Goal: Obtain resource: Obtain resource

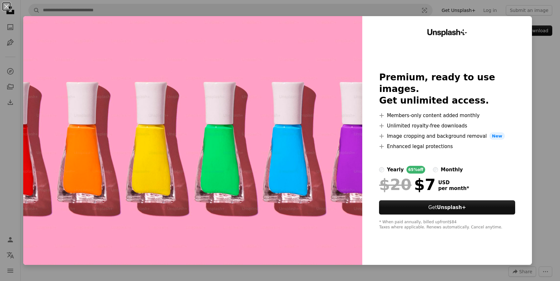
click at [543, 62] on div "An X shape Unsplash+ Premium, ready to use images. Get unlimited access. A plus…" at bounding box center [280, 140] width 560 height 281
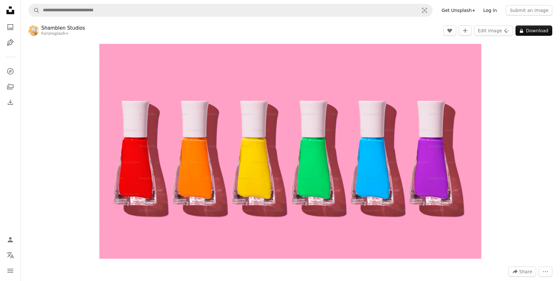
click at [494, 9] on link "Log in" at bounding box center [490, 10] width 21 height 10
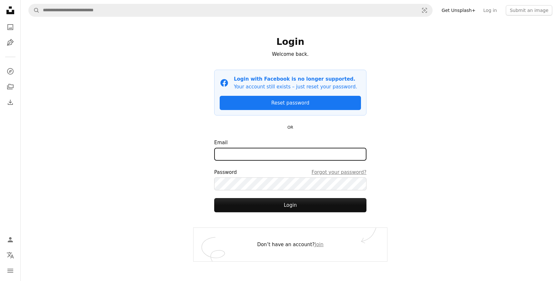
click at [265, 157] on input "Email" at bounding box center [290, 154] width 152 height 13
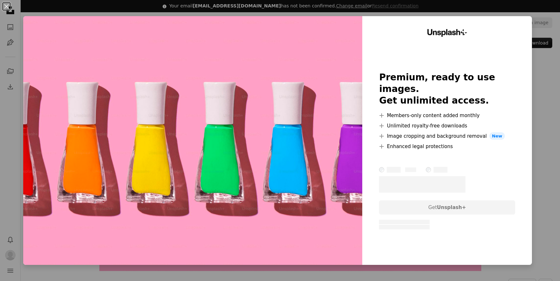
scroll to position [12, 0]
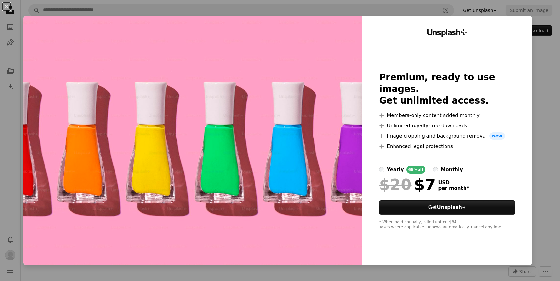
click at [547, 81] on div "An X shape Unsplash+ Premium, ready to use images. Get unlimited access. A plus…" at bounding box center [280, 140] width 560 height 281
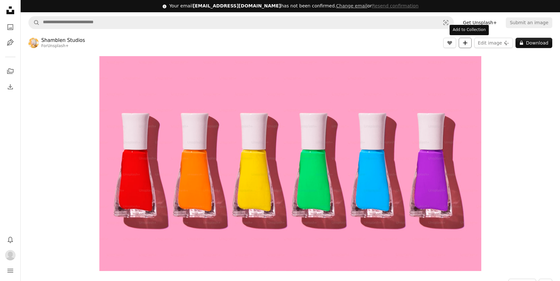
click at [467, 42] on icon "A plus sign" at bounding box center [465, 42] width 5 height 5
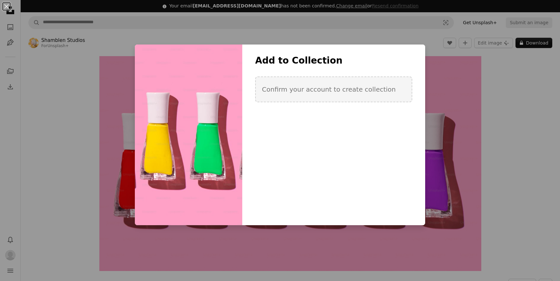
click at [392, 38] on div "An X shape Add to Collection Confirm your account to create collection Create n…" at bounding box center [280, 140] width 560 height 281
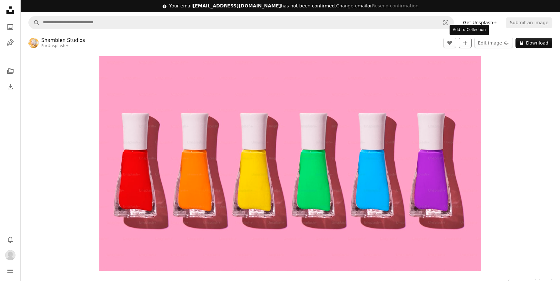
click at [468, 42] on icon "Add to Collection" at bounding box center [466, 43] width 4 height 4
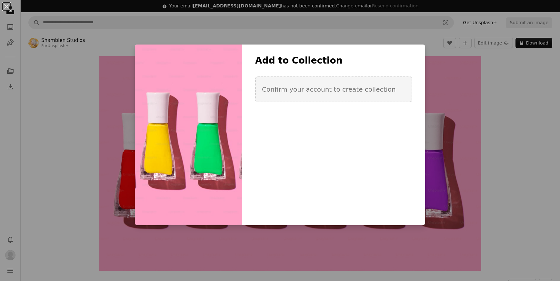
click at [530, 76] on div "An X shape Add to Collection Confirm your account to create collection Create n…" at bounding box center [280, 140] width 560 height 281
